Goal: Transaction & Acquisition: Purchase product/service

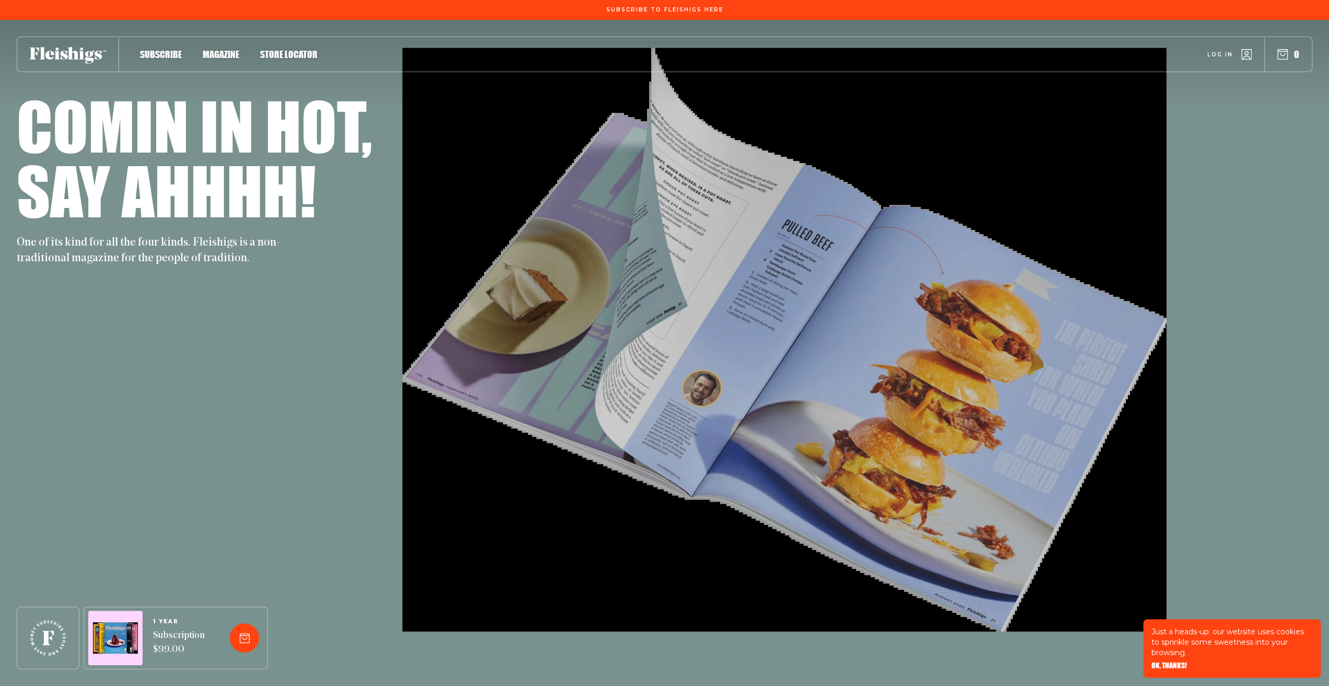
click at [1172, 662] on span "OK, THANKS!" at bounding box center [1170, 657] width 36 height 7
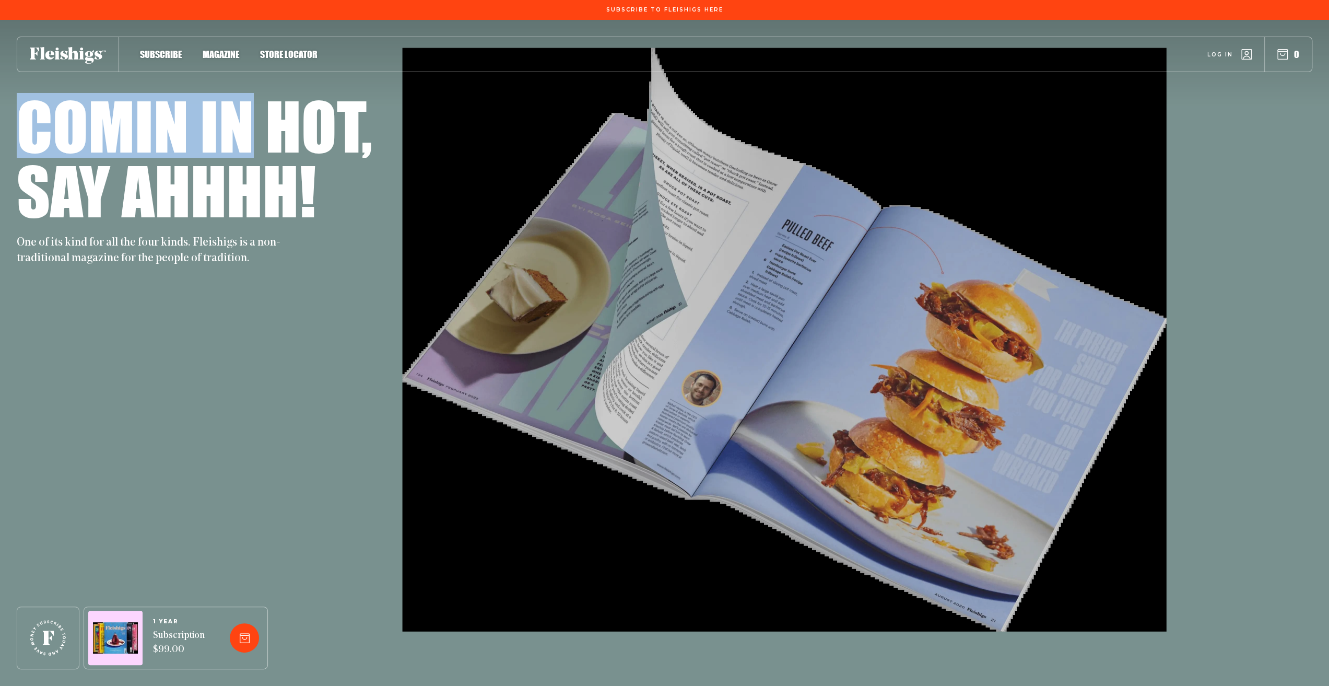
drag, startPoint x: 251, startPoint y: 137, endPoint x: 4, endPoint y: 154, distance: 247.1
click at [4, 154] on div "Comin in hot, Say ahhhh! One of its kind for all the four kinds. Fleishigs is a…" at bounding box center [664, 353] width 1329 height 666
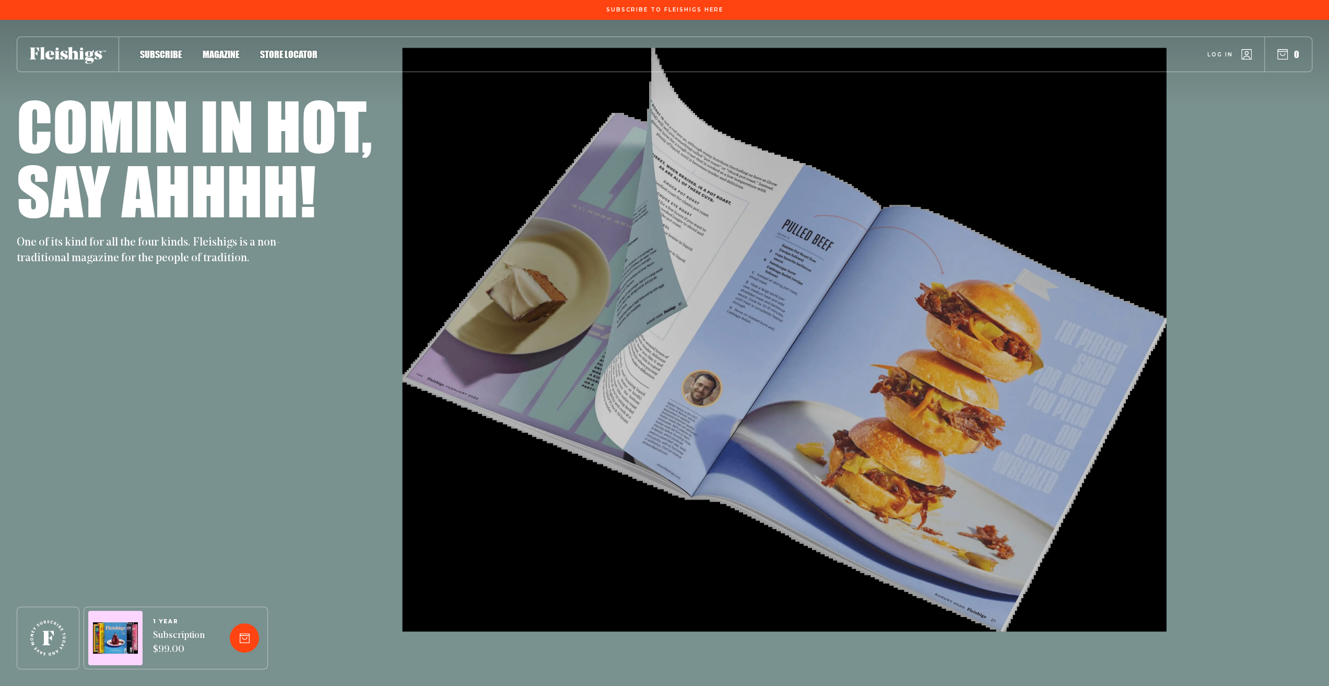
click at [395, 136] on div "Comin in hot," at bounding box center [665, 125] width 1296 height 65
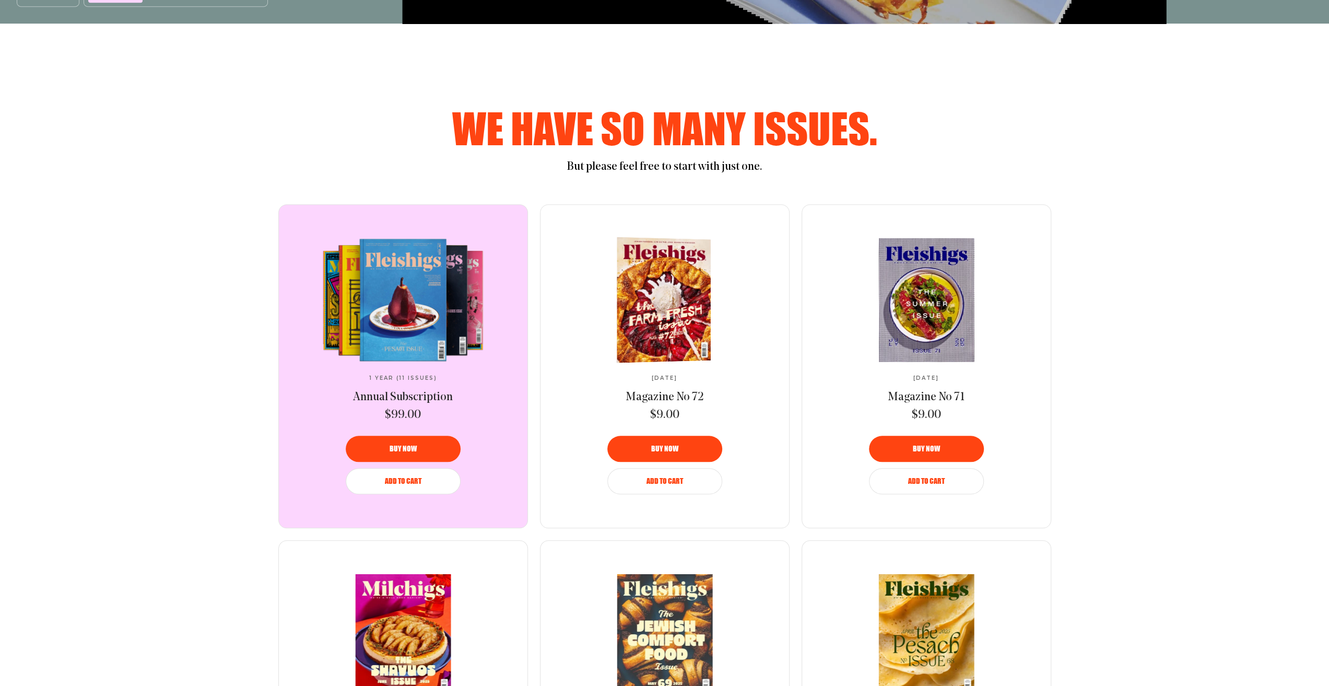
scroll to position [679, 0]
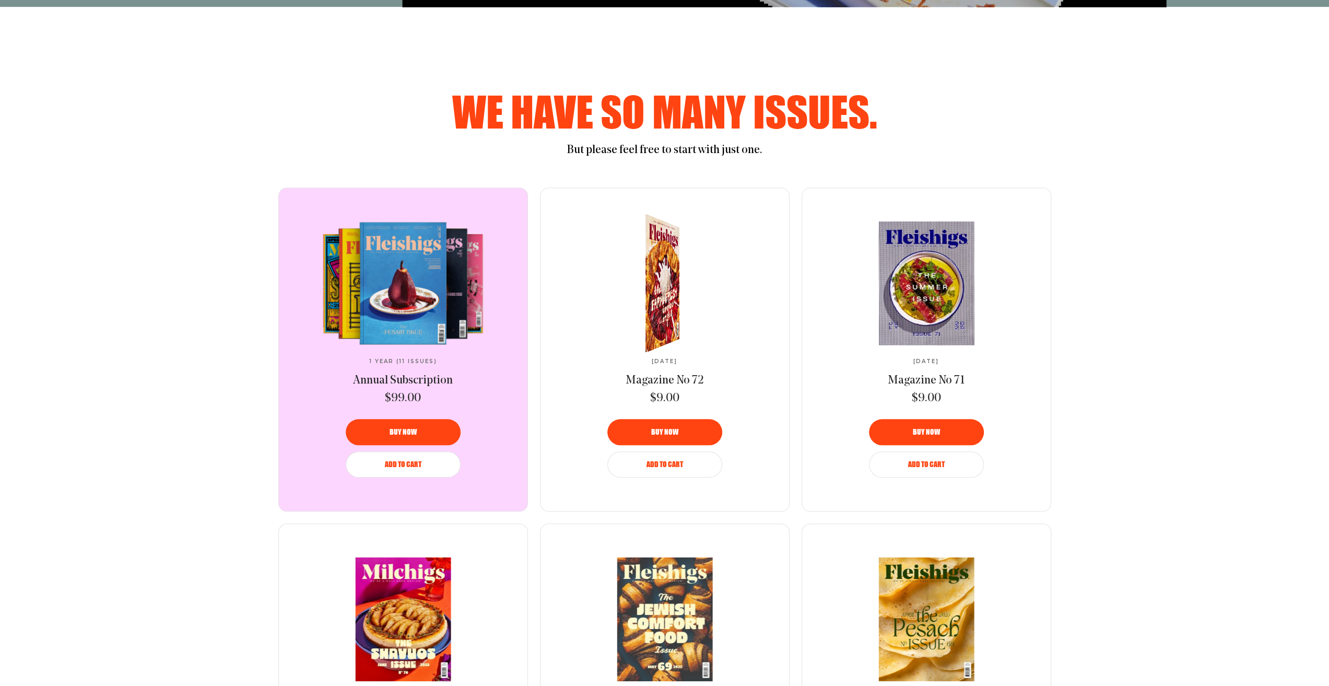
click at [753, 397] on div "Aug 2025 Magazine No 72 $9.00 Buy now Add to Cart" at bounding box center [665, 349] width 249 height 323
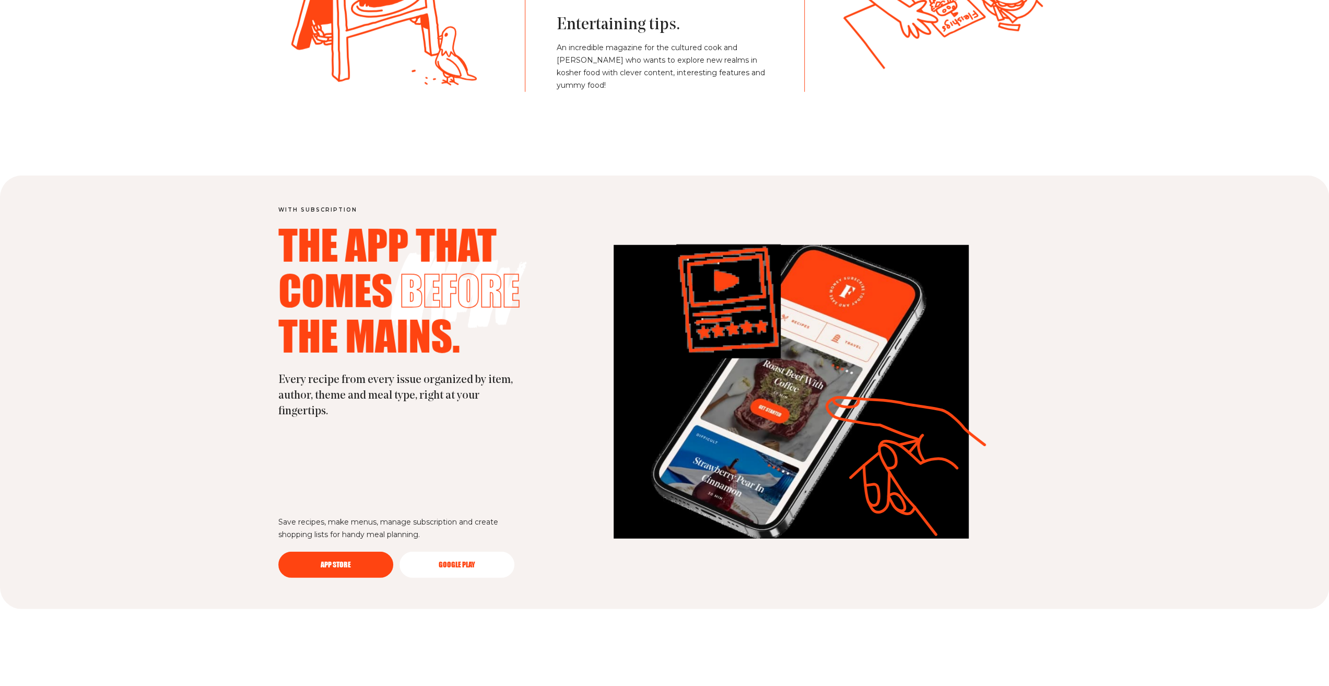
scroll to position [2873, 0]
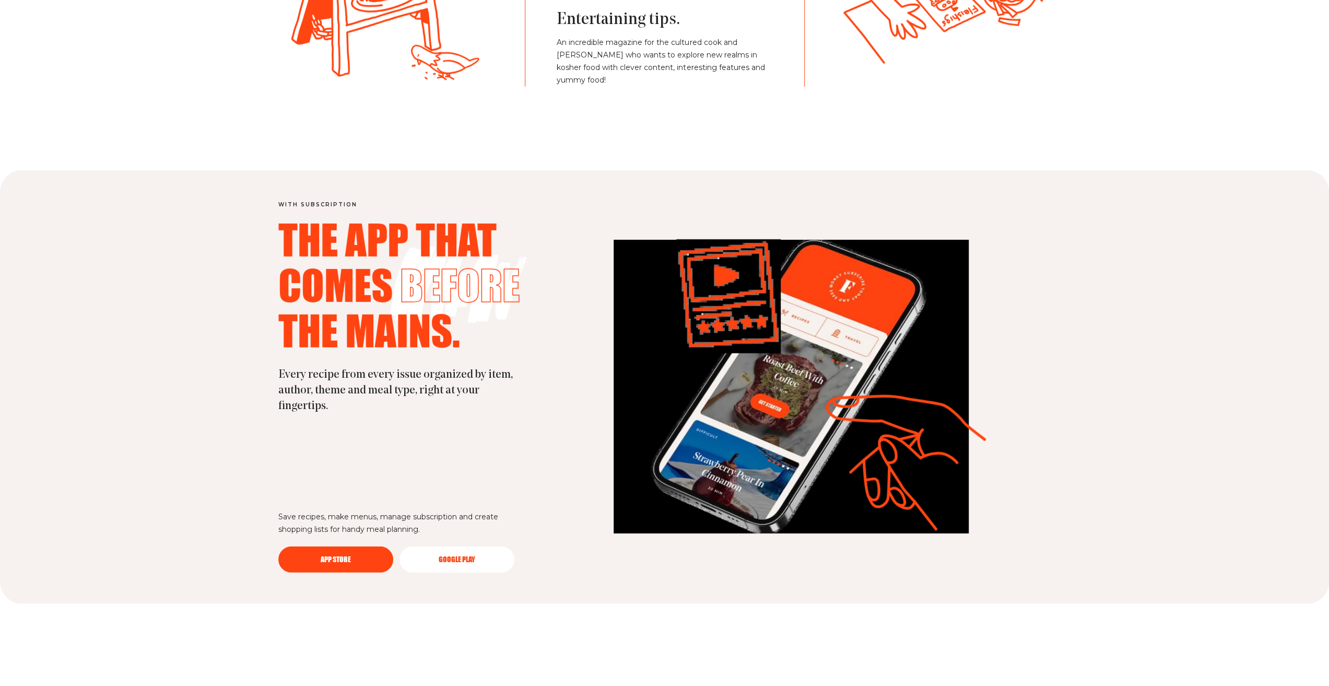
click at [790, 430] on img at bounding box center [791, 387] width 355 height 294
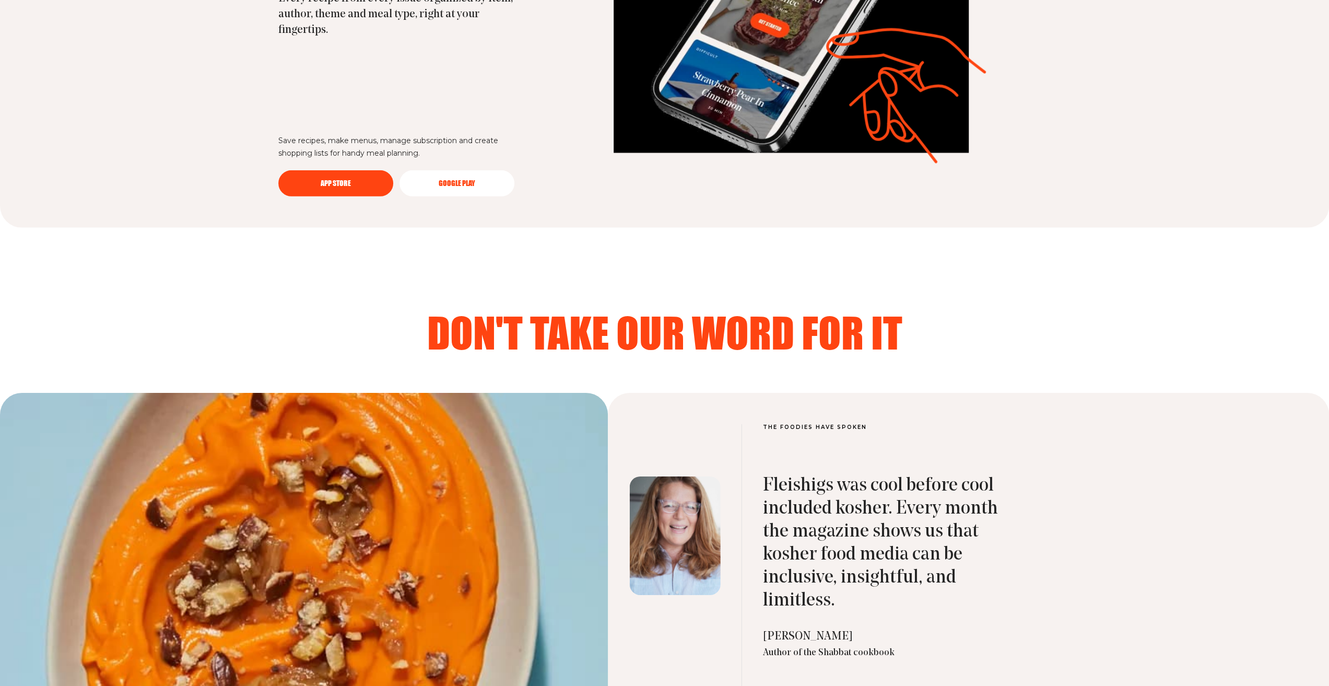
scroll to position [3395, 0]
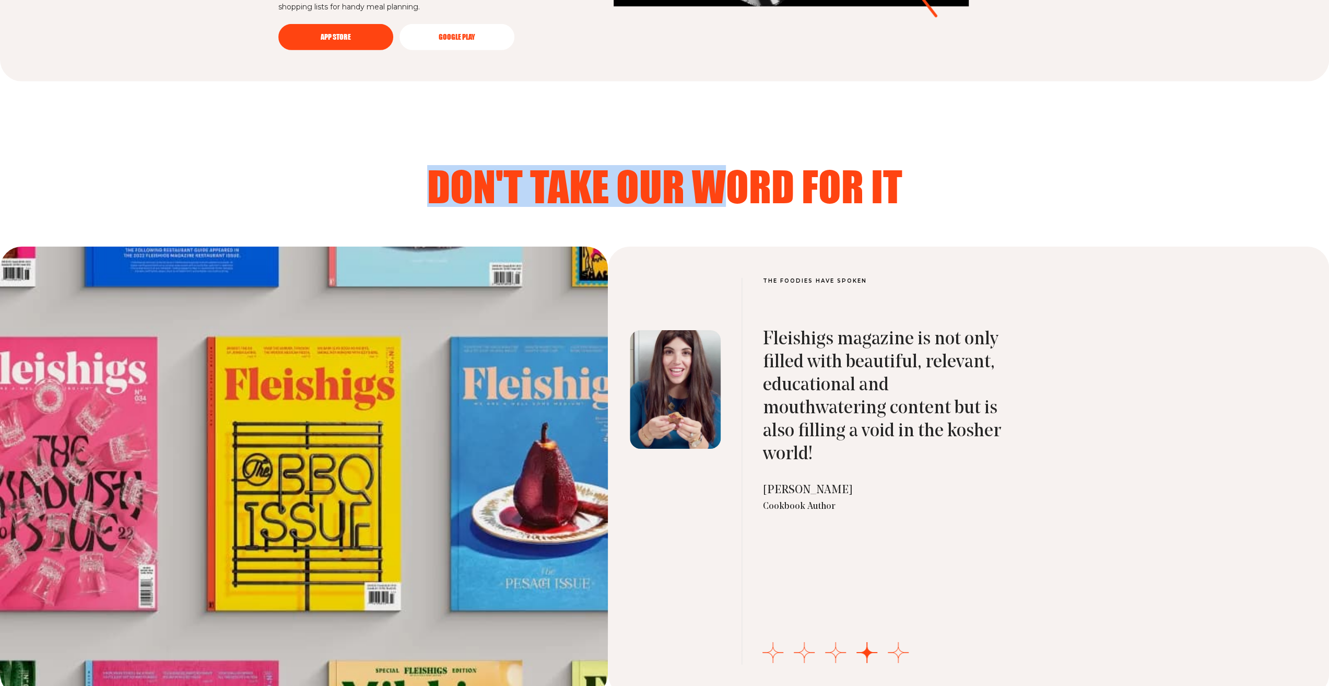
drag, startPoint x: 395, startPoint y: 177, endPoint x: 733, endPoint y: 174, distance: 338.5
click at [720, 172] on h2 "Don't take our word for it" at bounding box center [664, 186] width 773 height 42
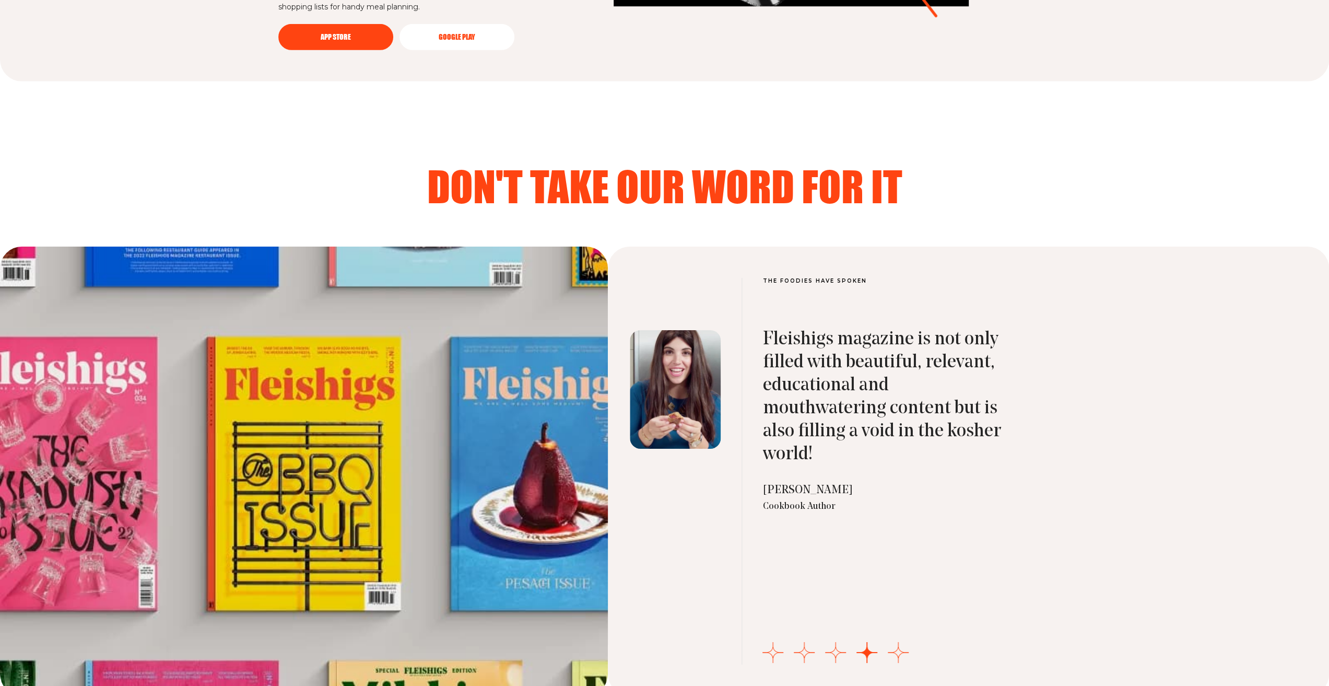
click at [890, 189] on h2 "Don't take our word for it" at bounding box center [664, 186] width 773 height 42
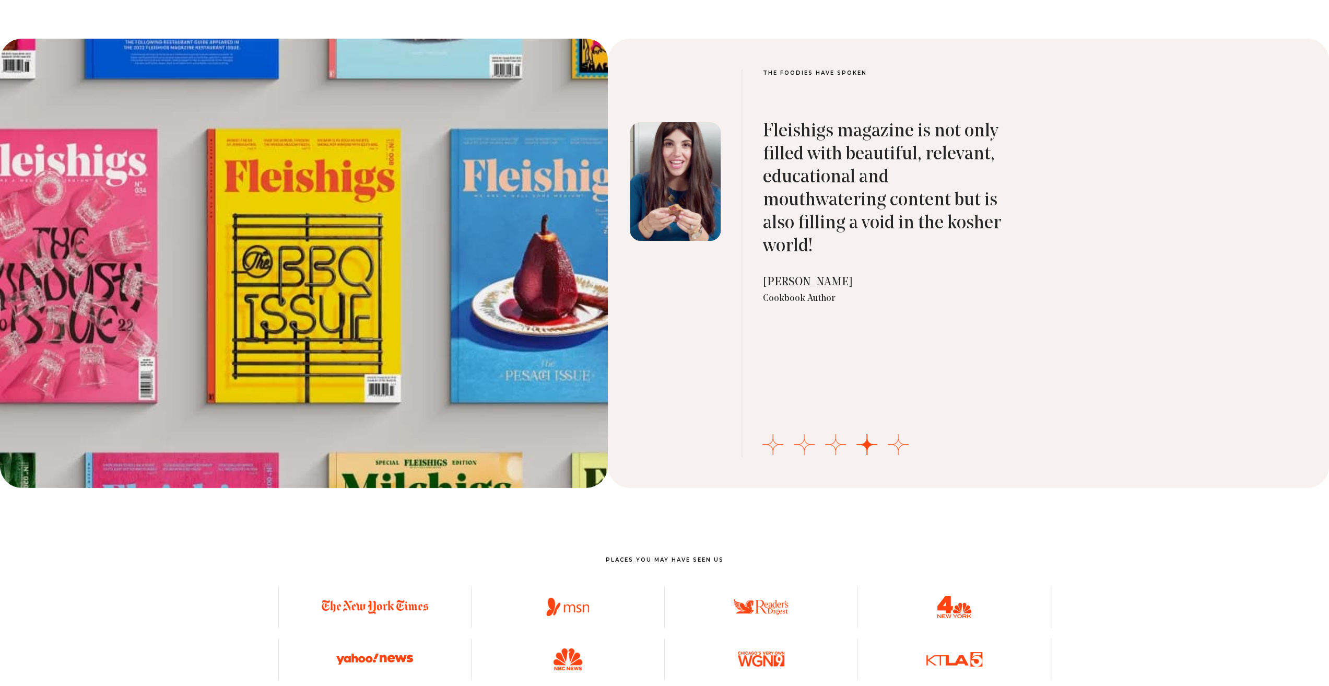
scroll to position [3604, 0]
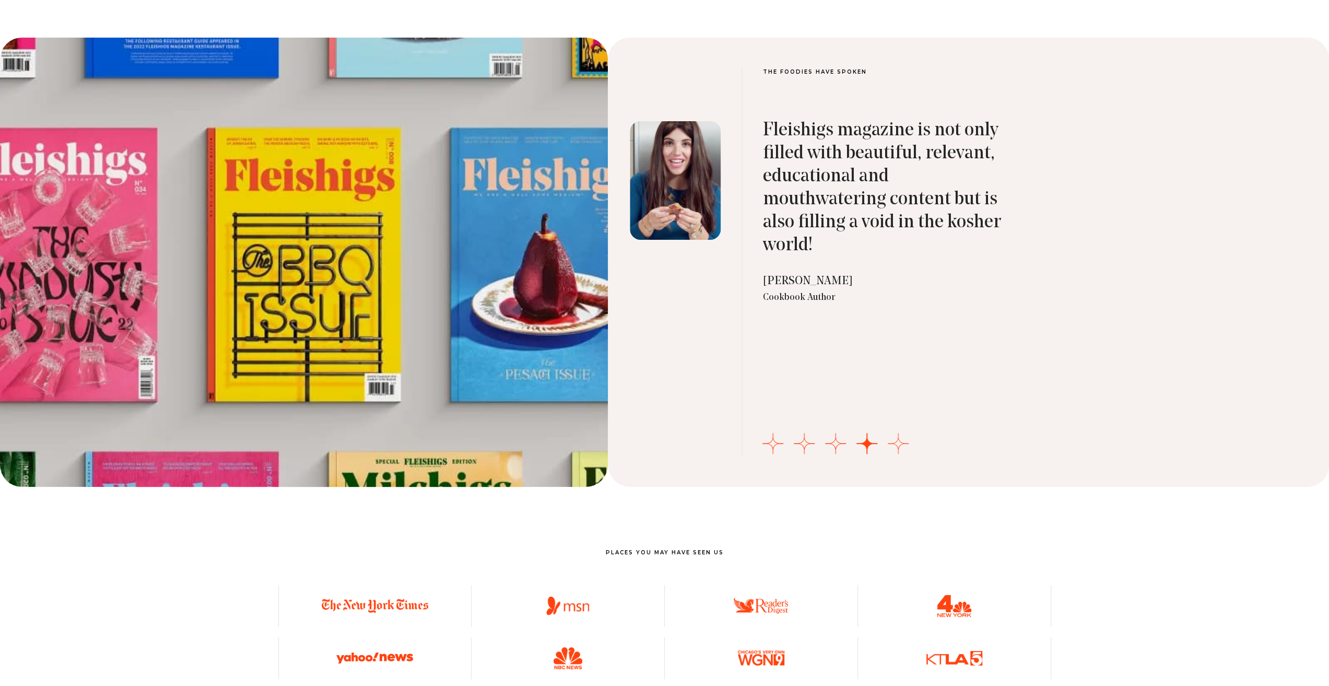
click at [893, 436] on button "Go to slide 5" at bounding box center [898, 443] width 21 height 21
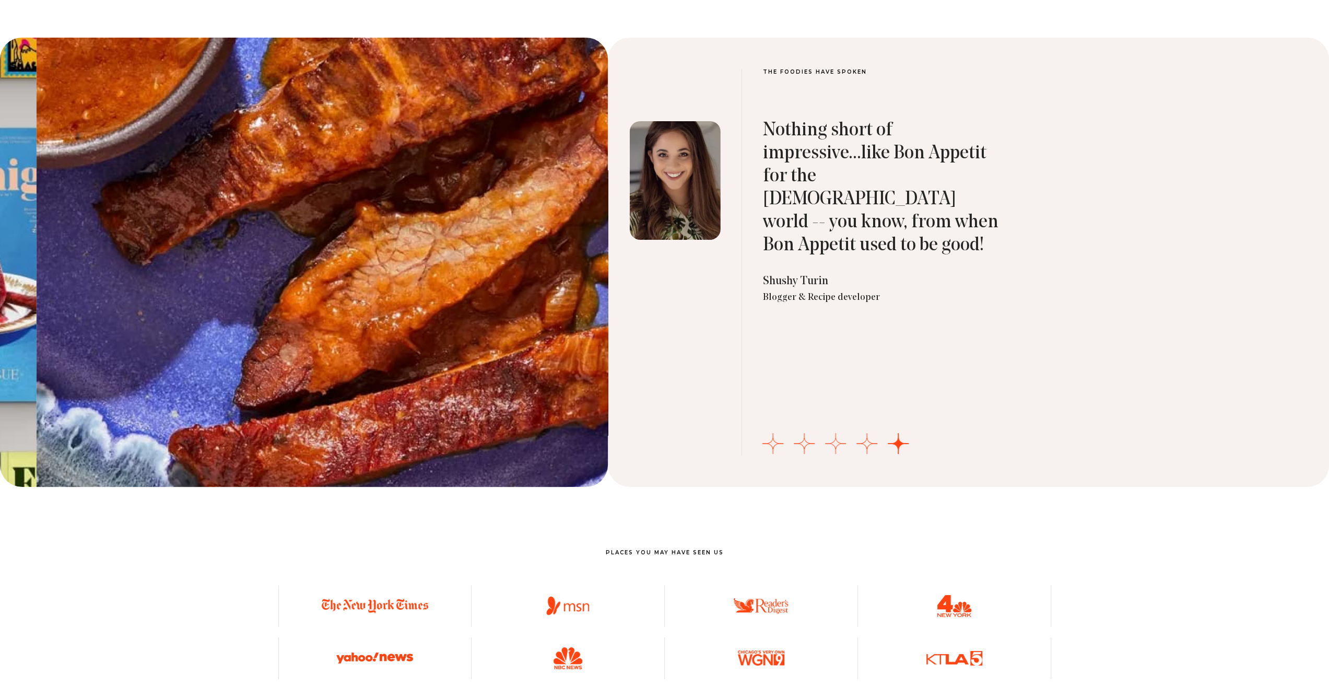
click at [846, 433] on button "Go to slide 3" at bounding box center [835, 443] width 21 height 21
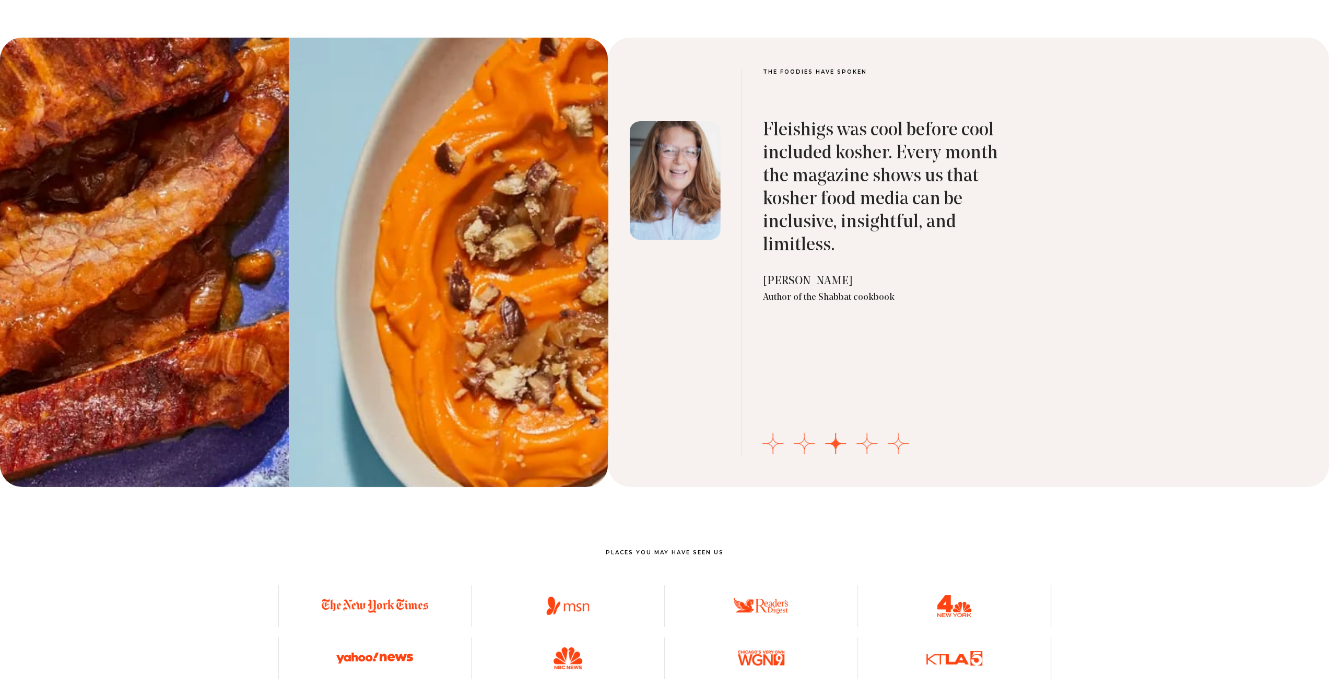
click at [840, 435] on button "Go to slide 3" at bounding box center [835, 443] width 21 height 21
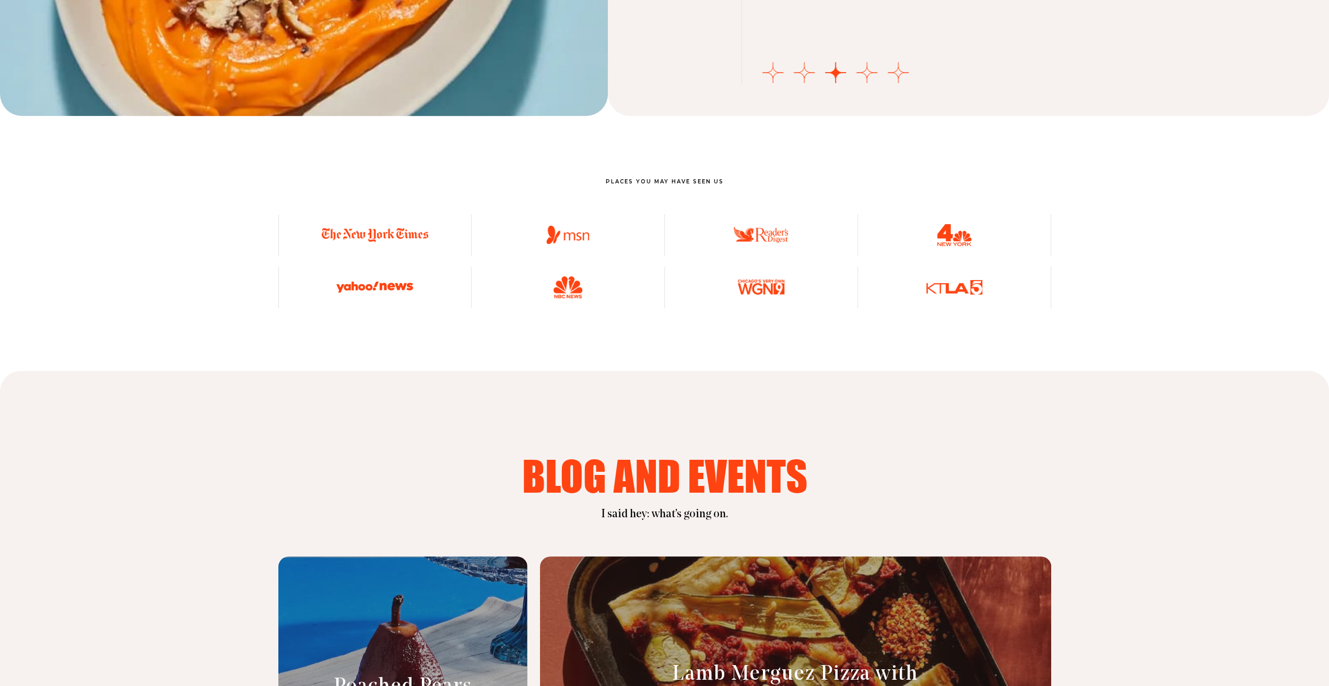
scroll to position [3969, 0]
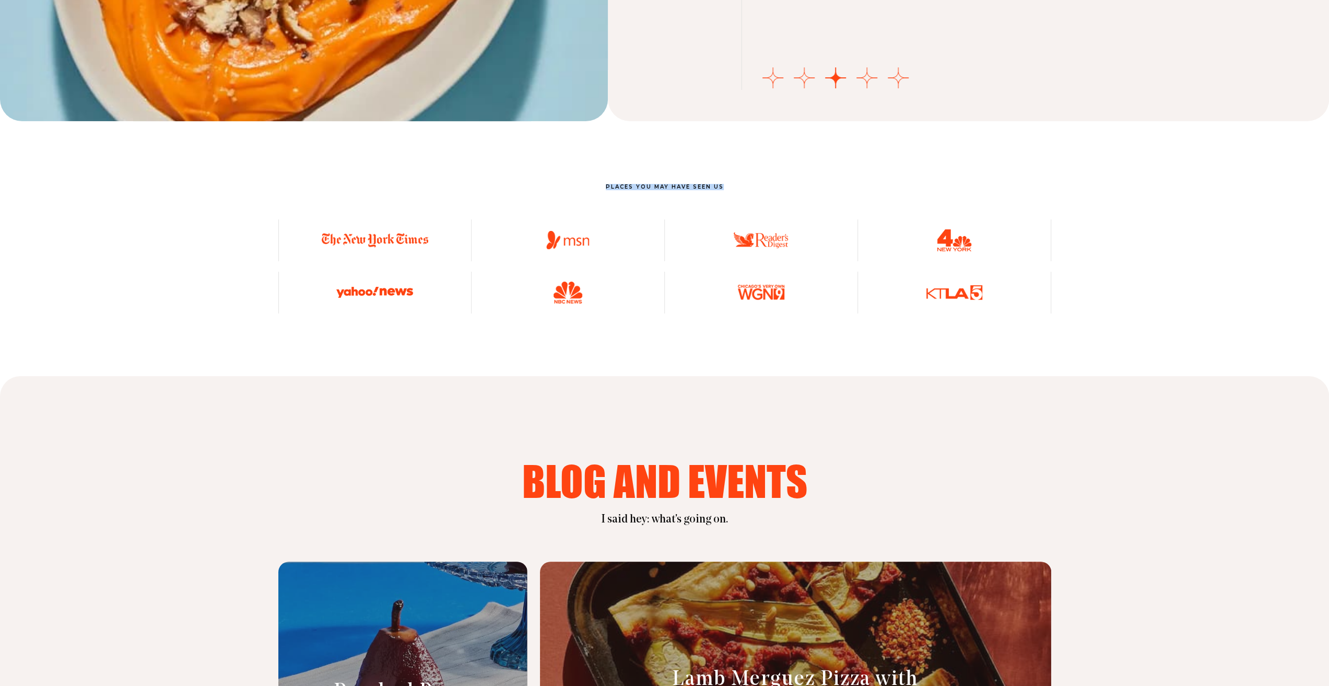
drag, startPoint x: 587, startPoint y: 180, endPoint x: 744, endPoint y: 177, distance: 157.2
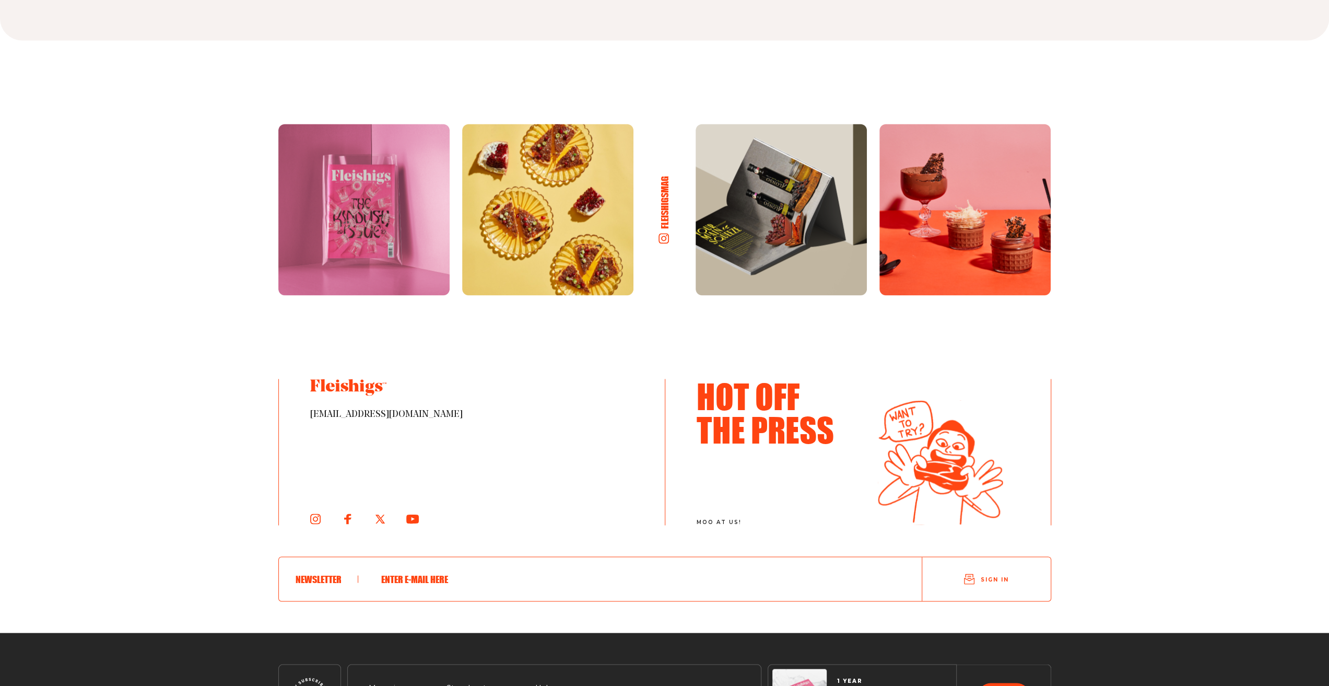
scroll to position [5724, 0]
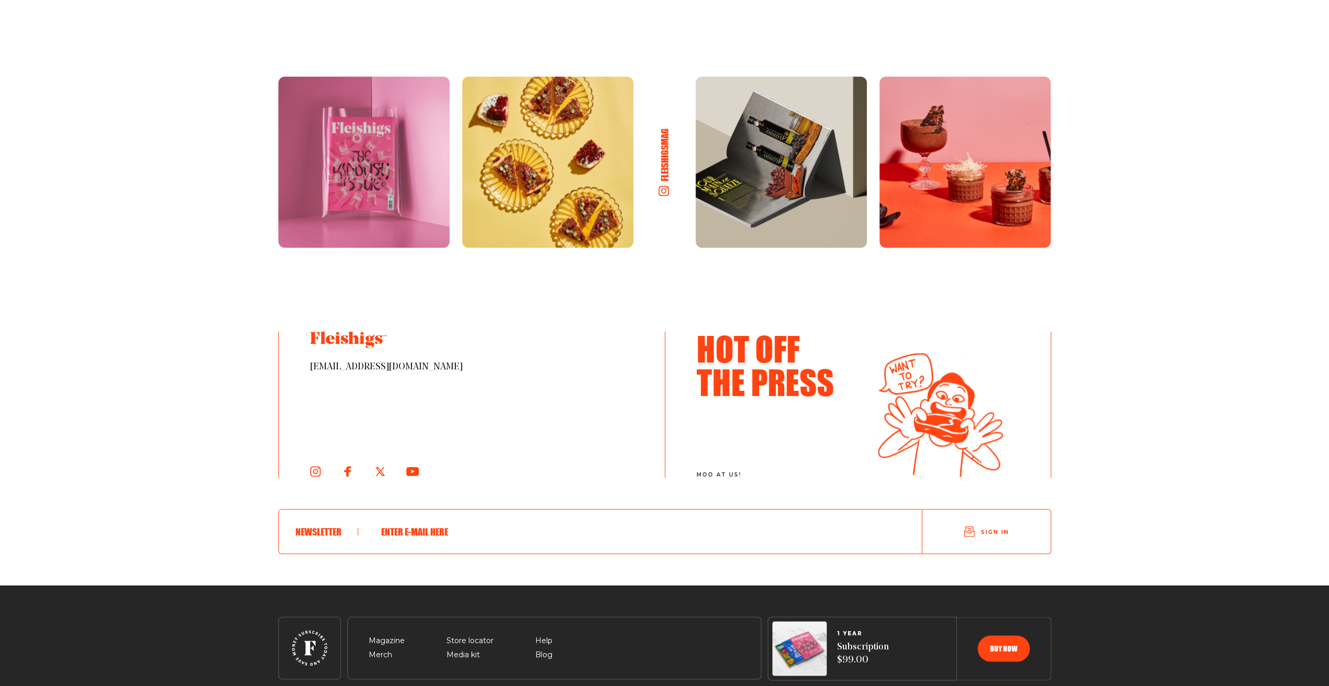
scroll to position [5672, 0]
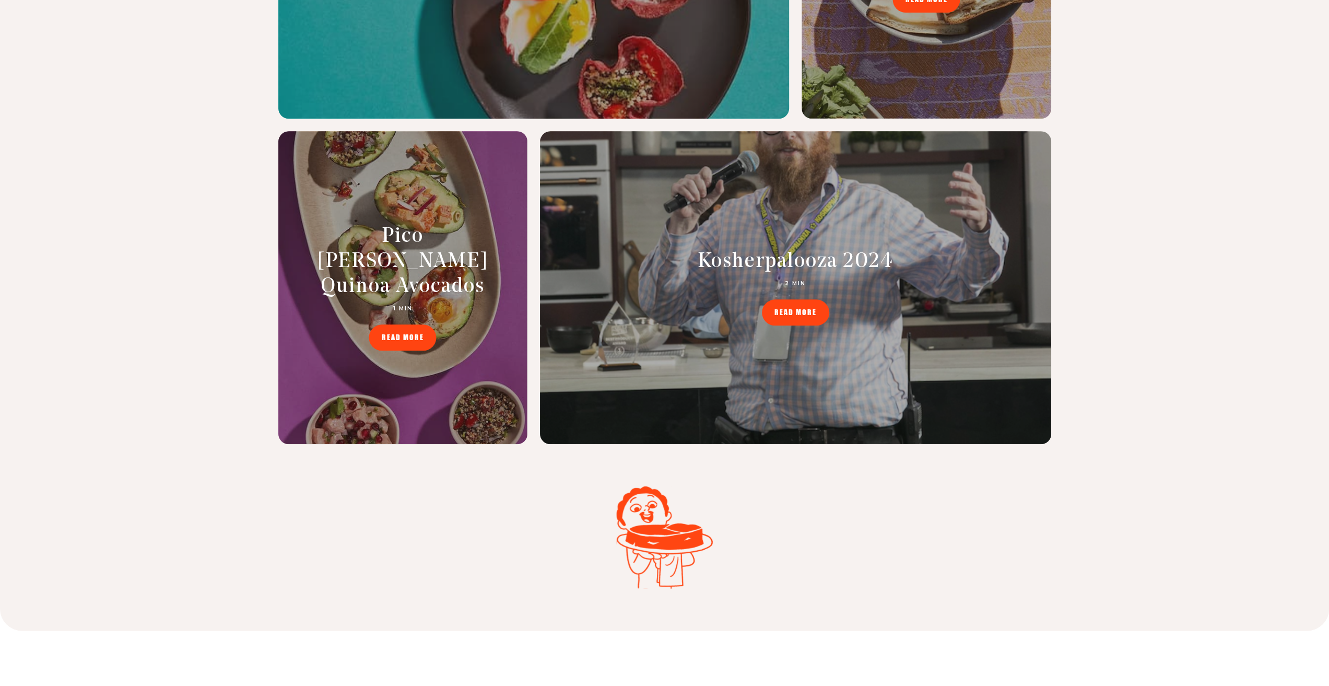
scroll to position [4941, 0]
